Goal: Information Seeking & Learning: Learn about a topic

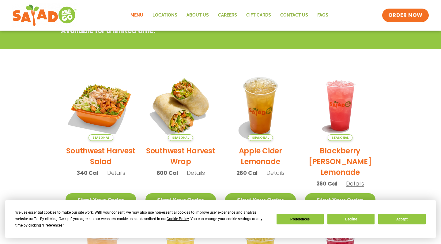
scroll to position [38, 0]
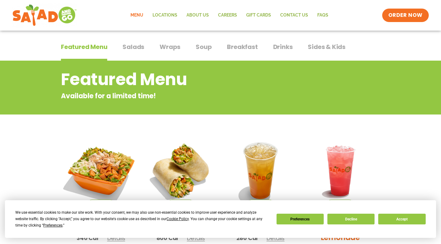
click at [89, 173] on img at bounding box center [100, 170] width 83 height 83
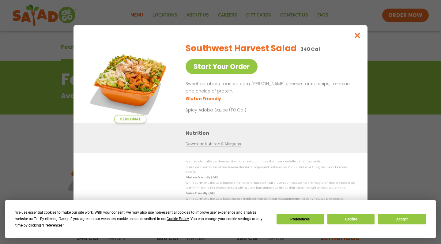
click at [359, 36] on icon "Close modal" at bounding box center [358, 35] width 8 height 6
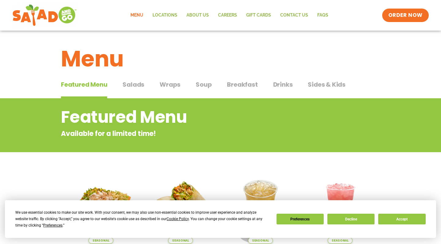
scroll to position [0, 0]
click at [137, 82] on span "Salads" at bounding box center [134, 84] width 22 height 9
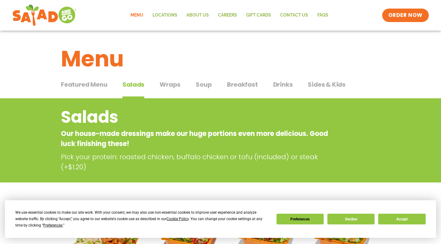
click at [197, 85] on span "Soup" at bounding box center [204, 84] width 16 height 9
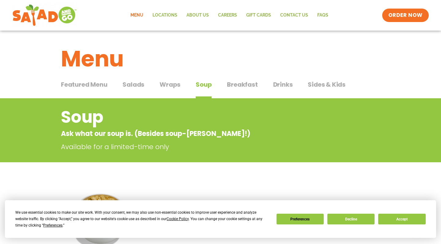
click at [81, 88] on span "Featured Menu" at bounding box center [84, 84] width 46 height 9
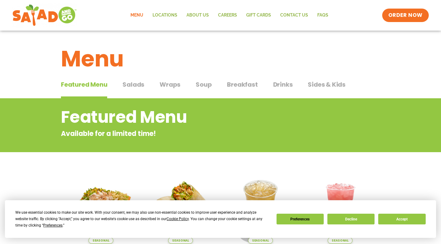
click at [142, 84] on span "Salads" at bounding box center [134, 84] width 22 height 9
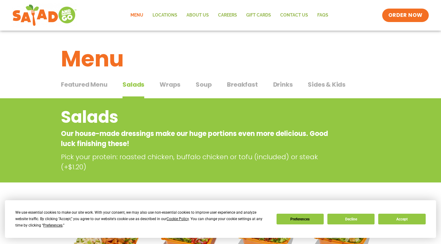
click at [175, 81] on span "Wraps" at bounding box center [170, 84] width 21 height 9
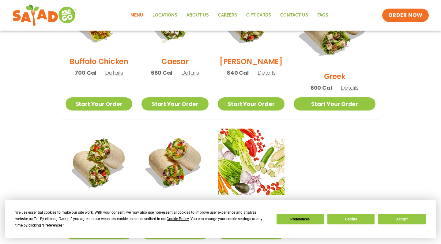
scroll to position [353, 0]
